Goal: Check status: Check status

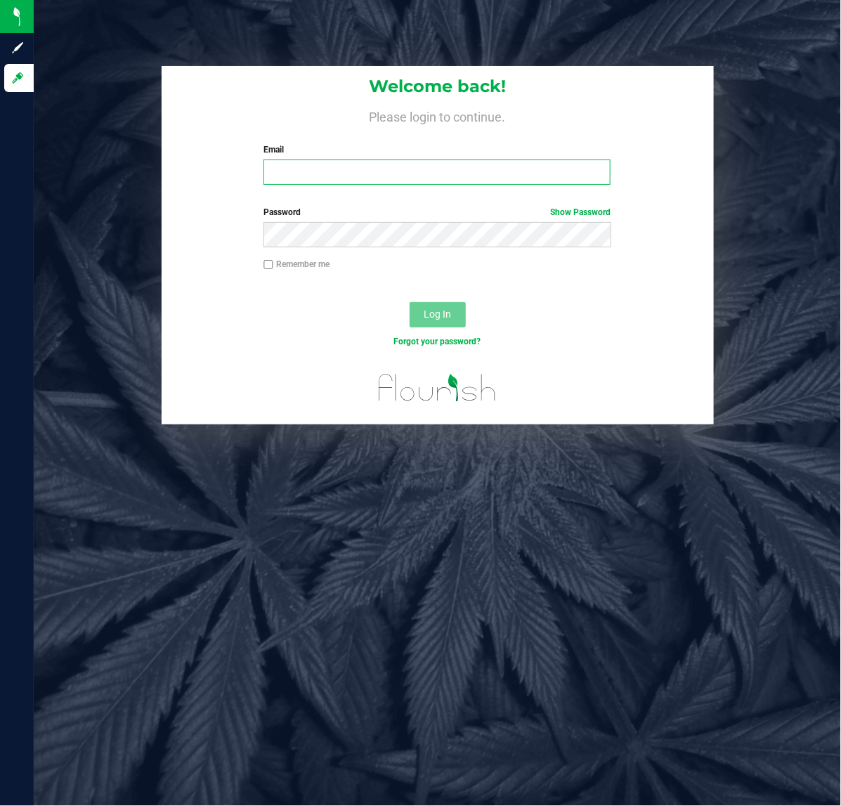
click at [282, 180] on input "Email" at bounding box center [437, 172] width 347 height 25
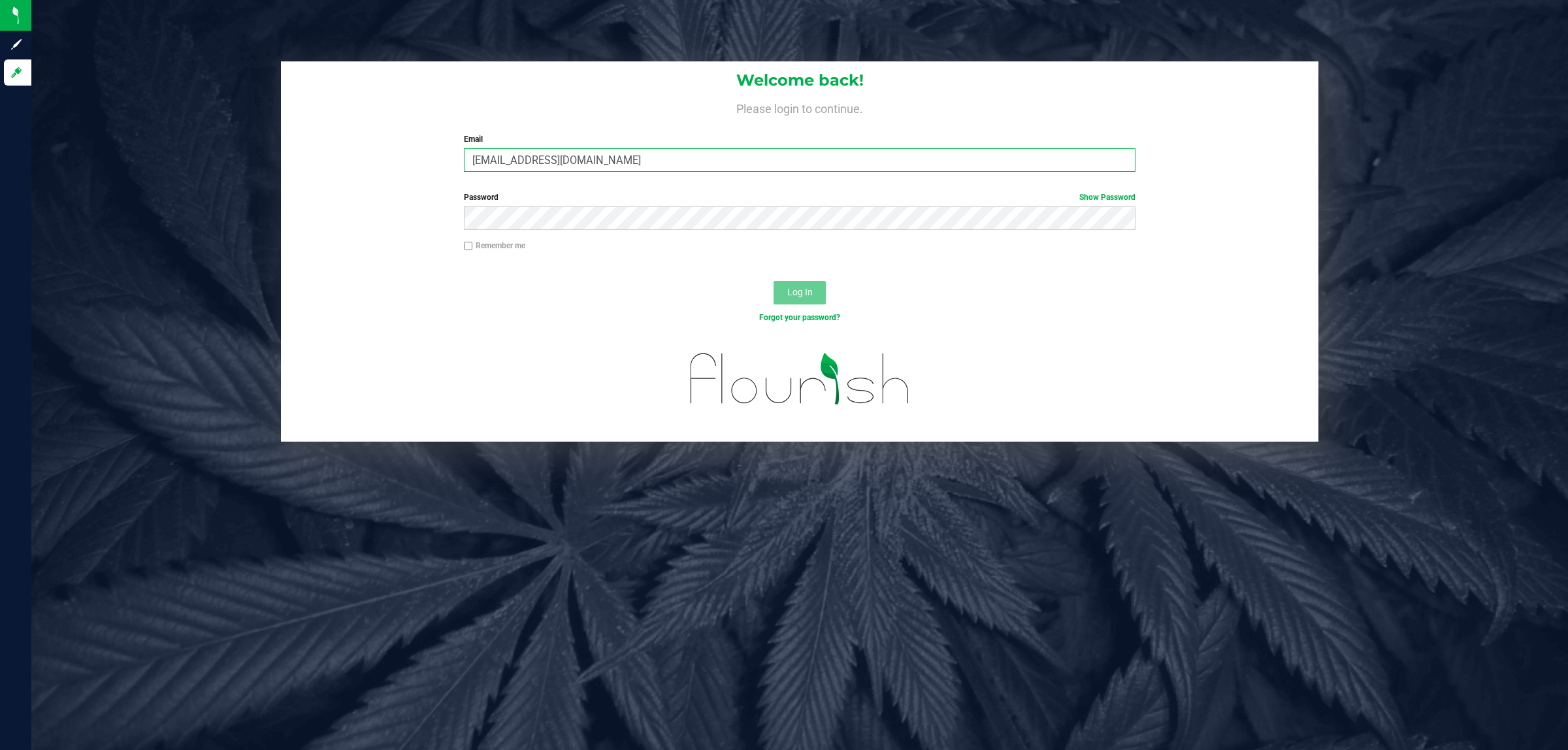
type input "ageraci@liveparallel.com"
click at [773, 281] on button "Log In" at bounding box center [799, 292] width 52 height 23
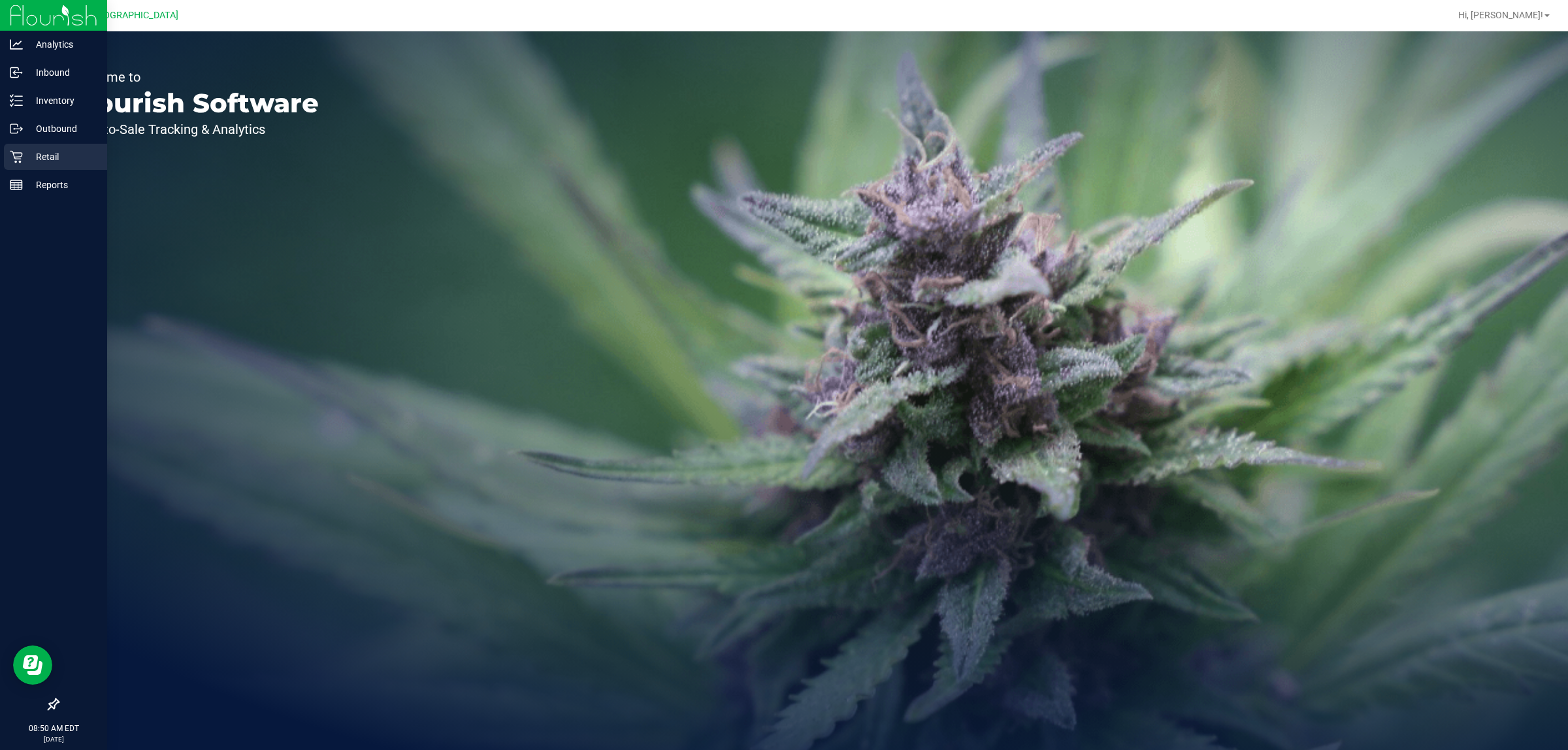
click at [6, 161] on div "Retail" at bounding box center [55, 157] width 103 height 26
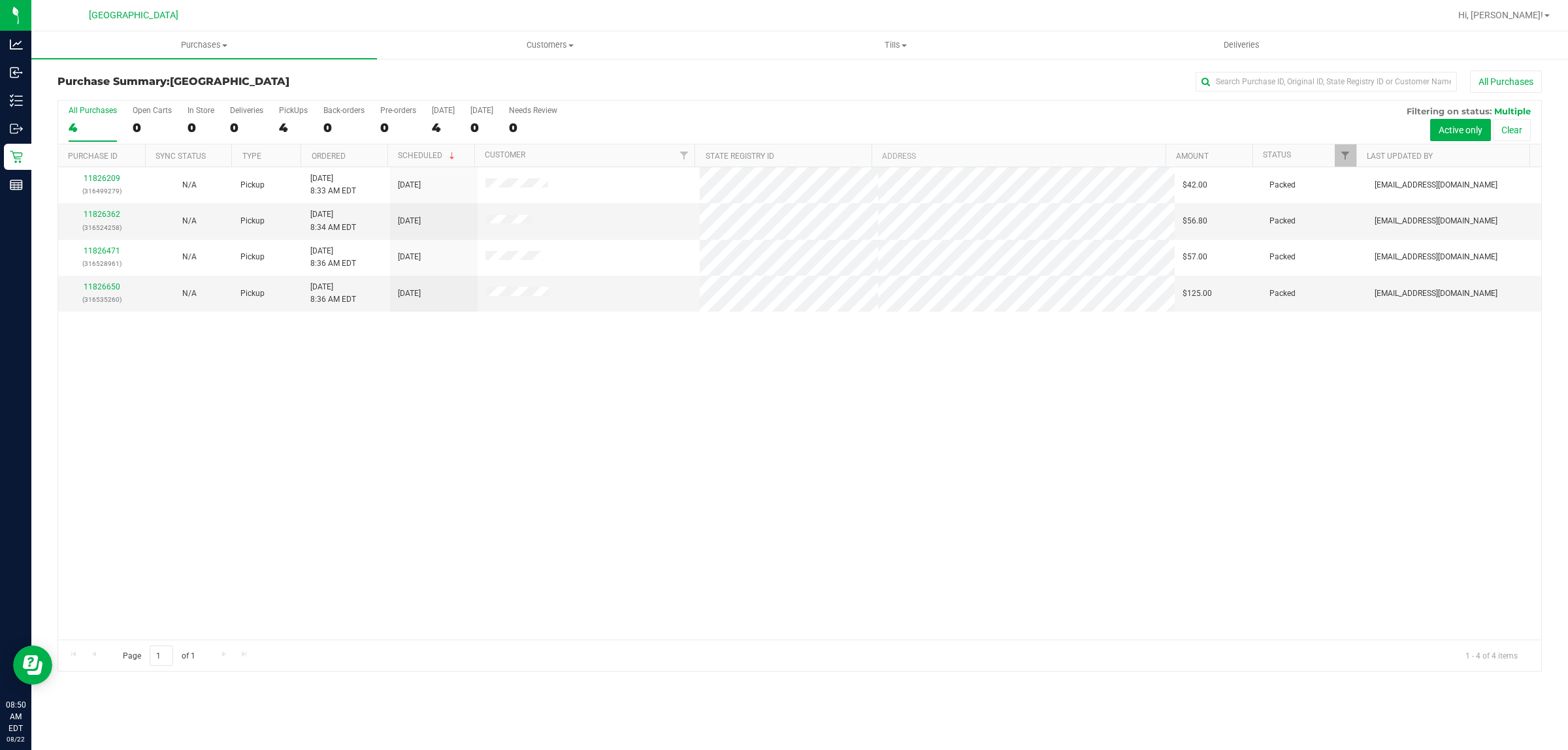
click at [781, 476] on div "11826209 (316499279) N/A Pickup 8/22/2025 8:33 AM EDT 8/22/2025 $42.00 Packed c…" at bounding box center [799, 403] width 1482 height 472
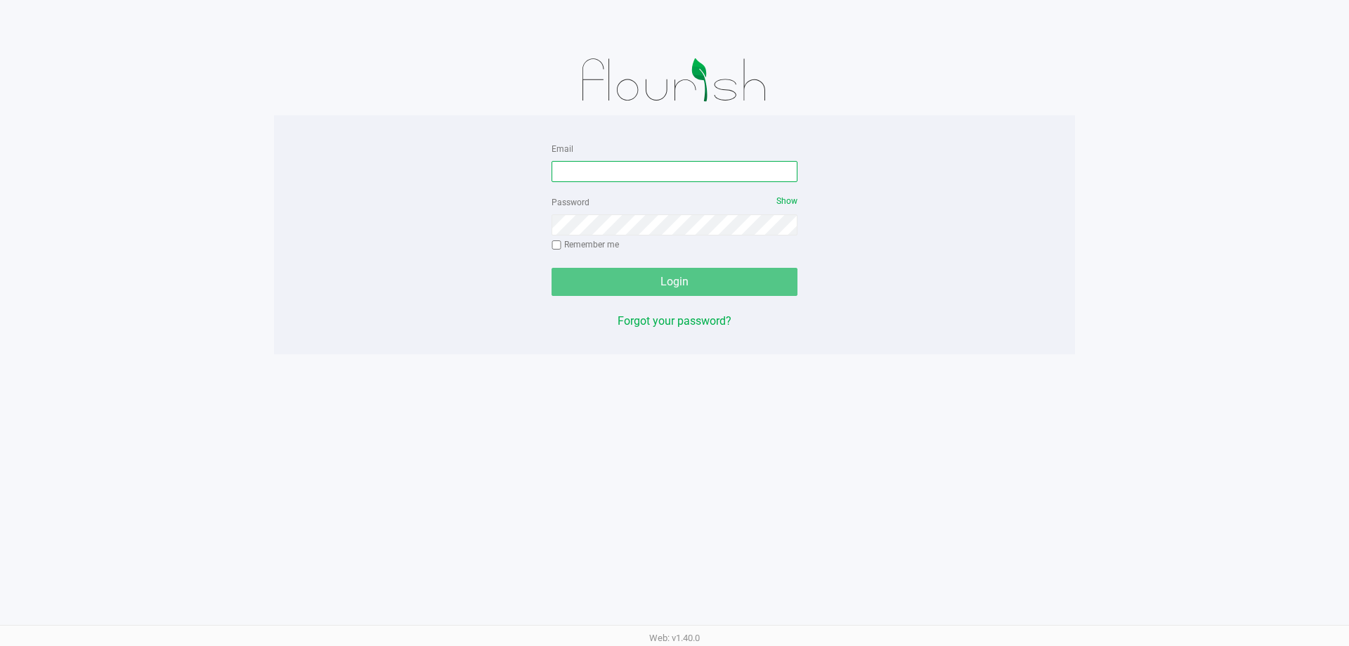
click at [614, 172] on input "Email" at bounding box center [675, 171] width 246 height 21
type input "[EMAIL_ADDRESS][DOMAIN_NAME]"
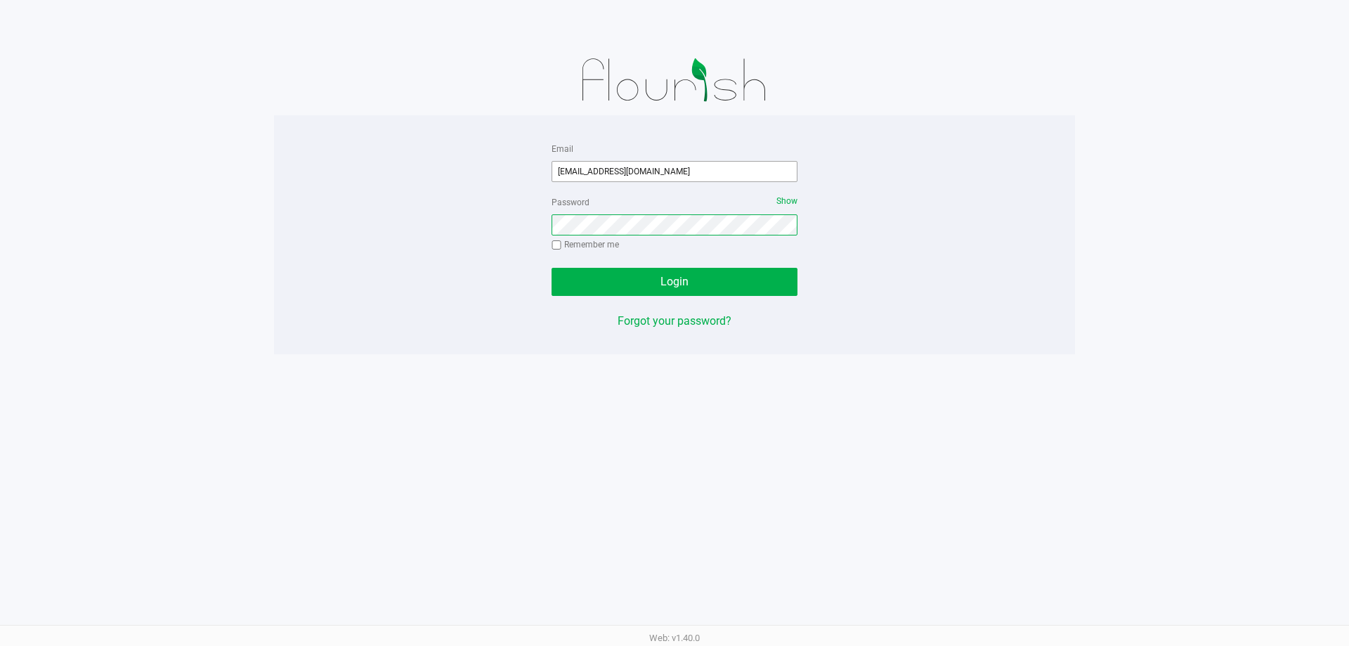
click at [552, 268] on button "Login" at bounding box center [675, 282] width 246 height 28
